Goal: Information Seeking & Learning: Learn about a topic

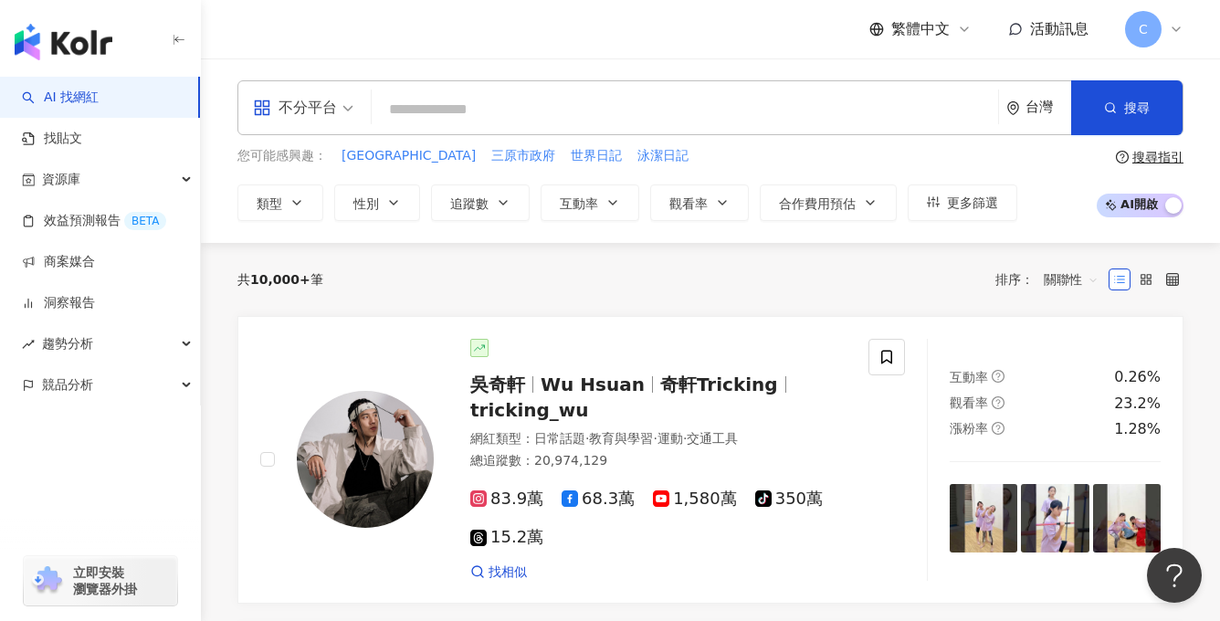
click at [1163, 26] on div "C" at bounding box center [1154, 29] width 58 height 37
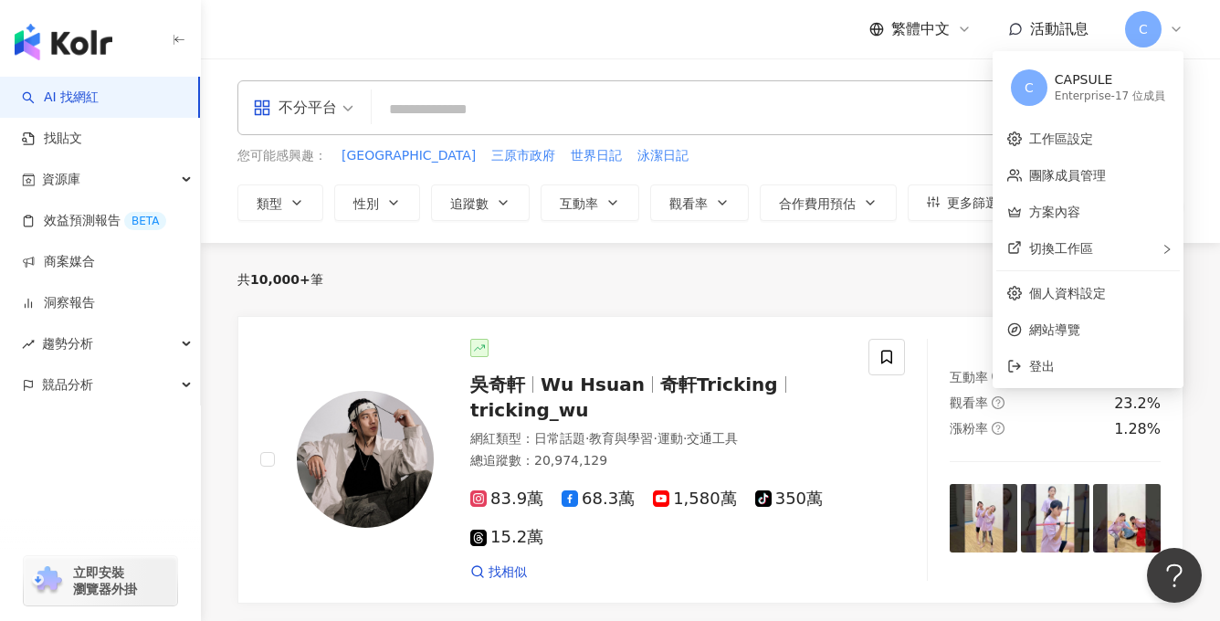
click at [755, 93] on input "search" at bounding box center [685, 109] width 612 height 35
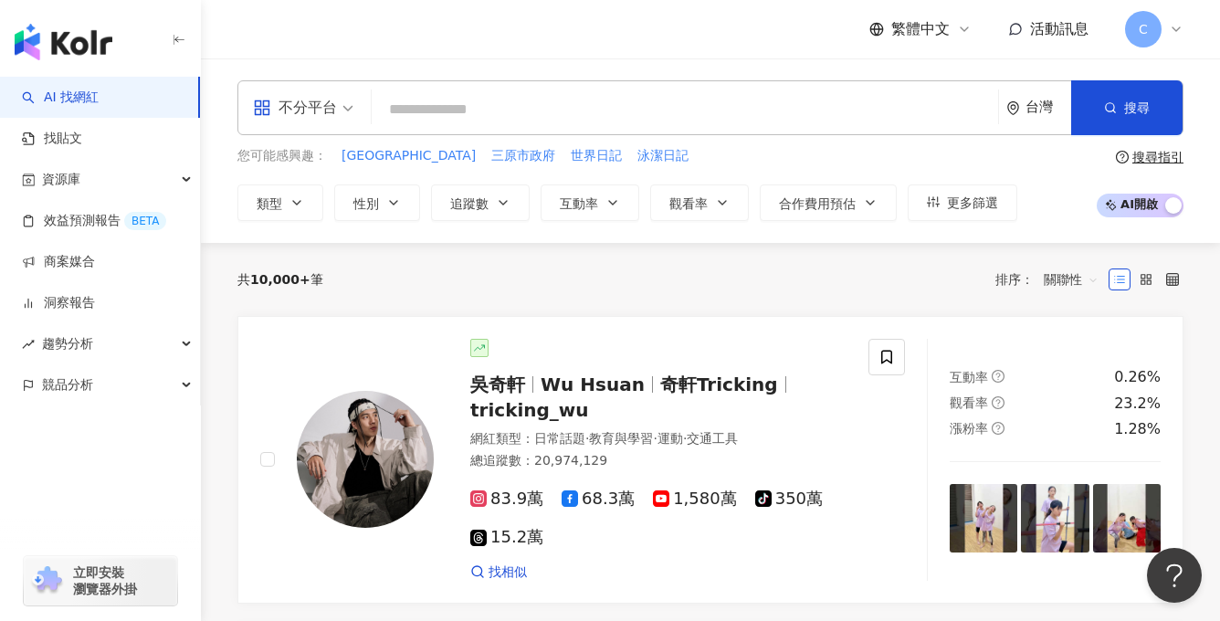
click at [731, 117] on input "search" at bounding box center [685, 109] width 612 height 35
type input "*"
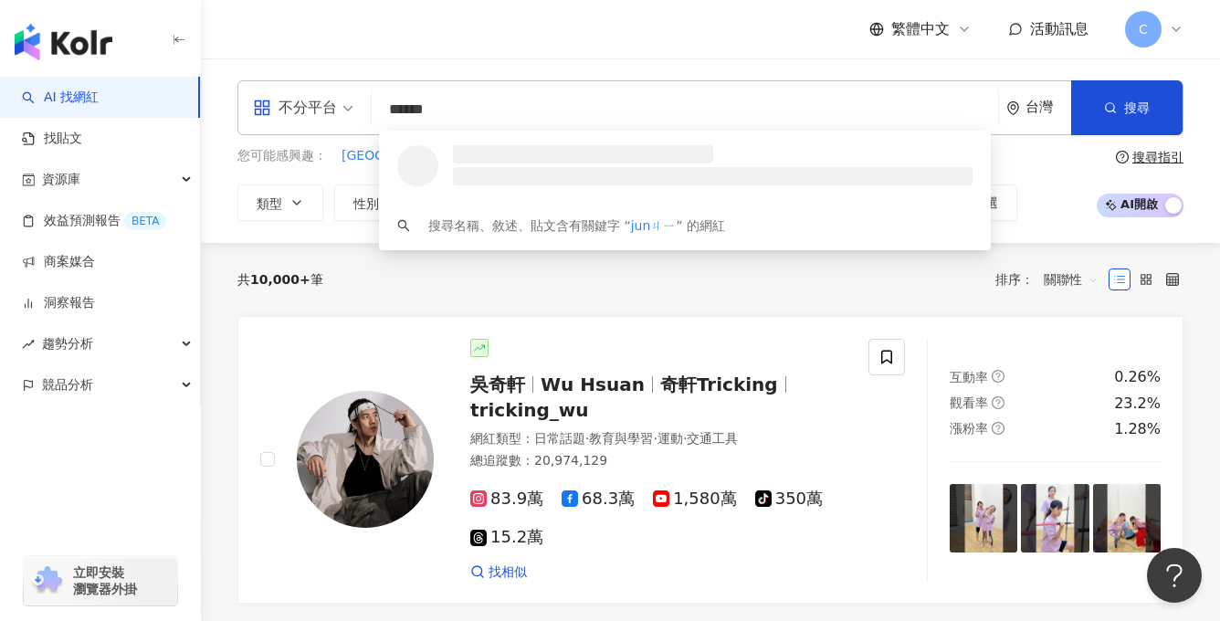
type input "****"
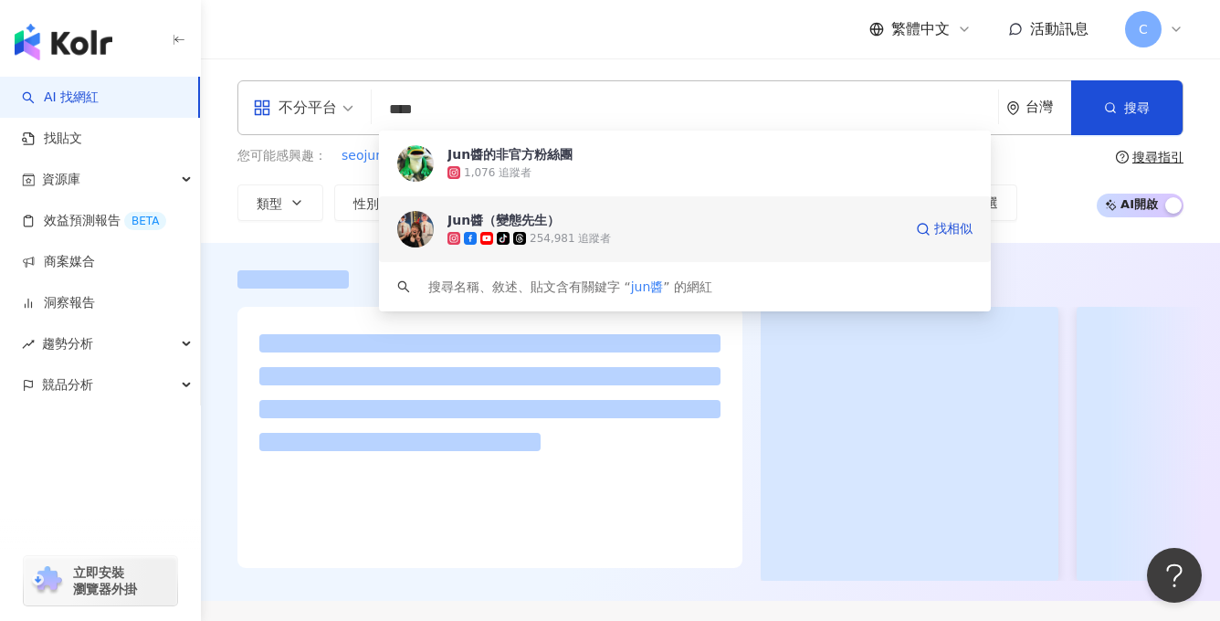
click at [582, 225] on span "Jun醬（變態先生）" at bounding box center [674, 220] width 455 height 18
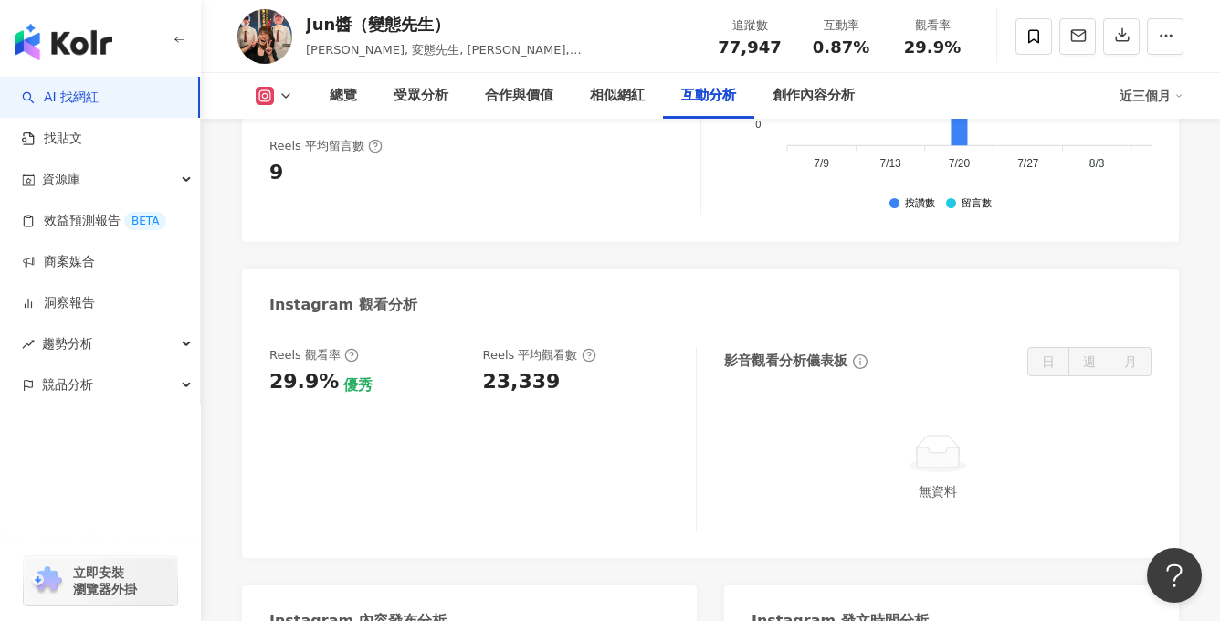
scroll to position [3864, 0]
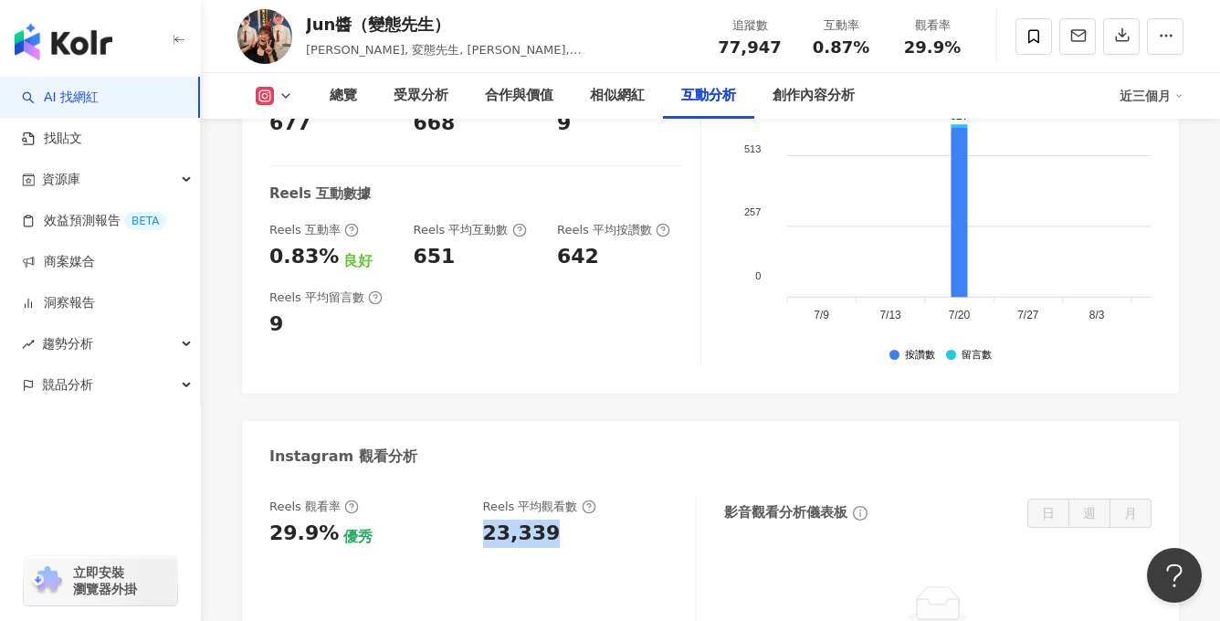
drag, startPoint x: 559, startPoint y: 412, endPoint x: 476, endPoint y: 405, distance: 83.4
click at [476, 499] on div "Reels 觀看率 29.9% 優秀 Reels 平均觀看數 23,339" at bounding box center [473, 523] width 408 height 49
copy div "23,339"
